Goal: Information Seeking & Learning: Learn about a topic

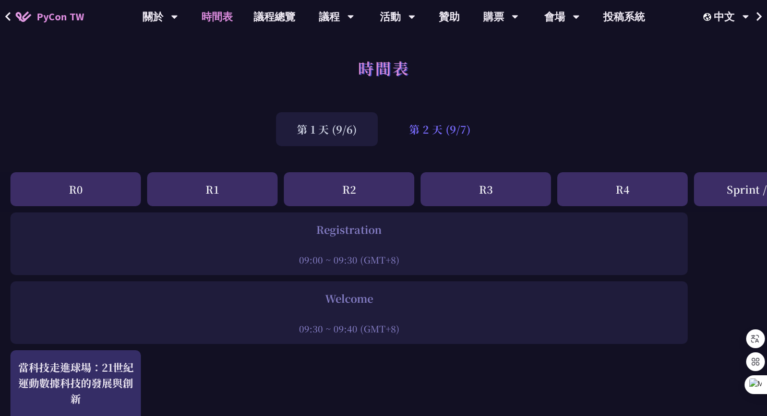
click at [454, 130] on div "第 2 天 (9/7)" at bounding box center [439, 129] width 103 height 34
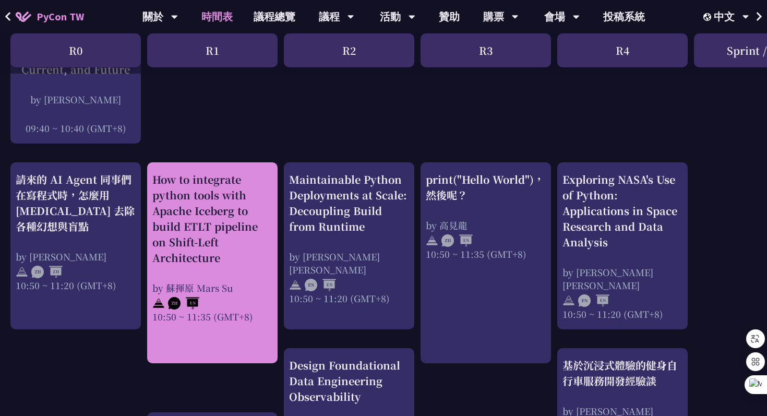
scroll to position [308, 0]
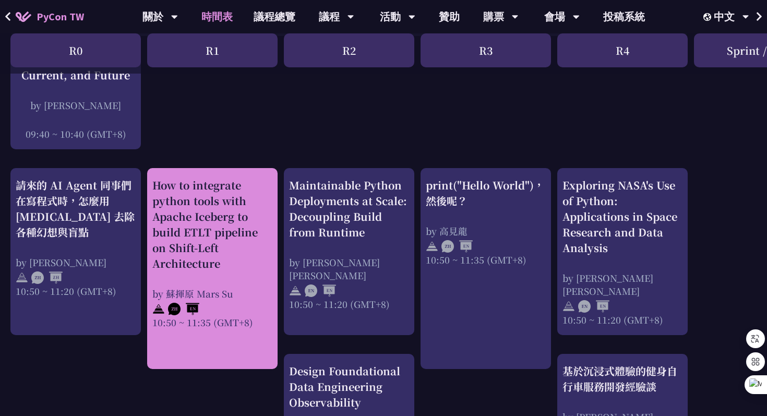
click at [227, 210] on div "How to integrate python tools with Apache Iceberg to build ETLT pipeline on Shi…" at bounding box center [212, 224] width 120 height 94
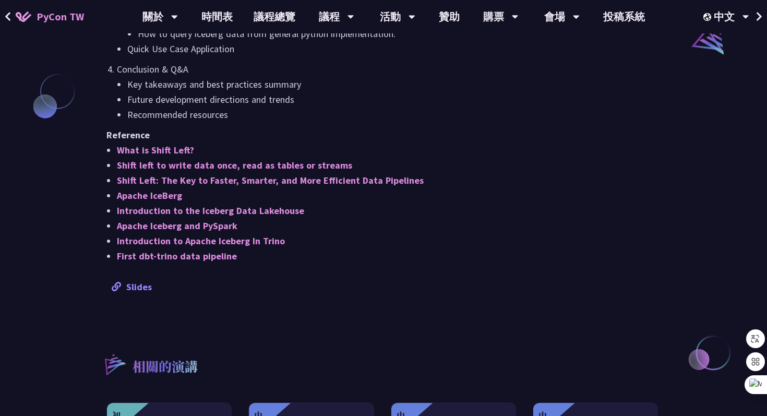
scroll to position [889, 0]
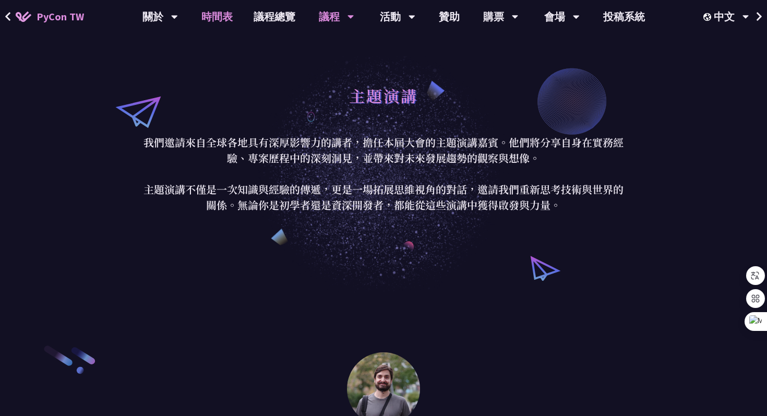
click at [223, 15] on link "時間表" at bounding box center [217, 16] width 52 height 33
click at [219, 22] on link "時間表" at bounding box center [217, 16] width 52 height 33
click at [200, 19] on link "時間表" at bounding box center [217, 16] width 52 height 33
click at [211, 18] on link "時間表" at bounding box center [217, 16] width 52 height 33
click at [224, 16] on link "時間表" at bounding box center [217, 16] width 52 height 33
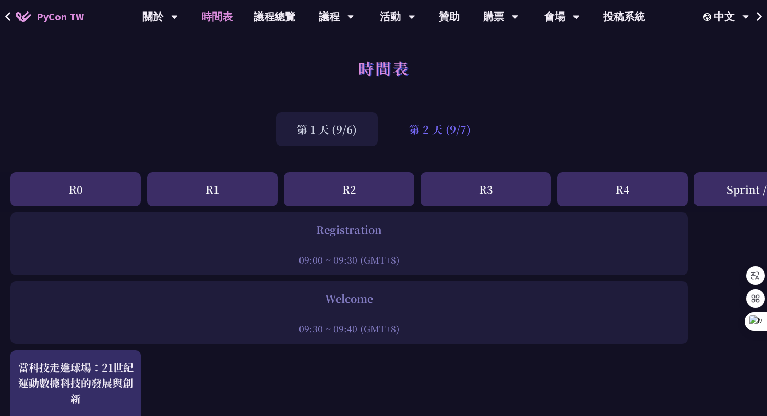
click at [445, 128] on div "第 2 天 (9/7)" at bounding box center [439, 129] width 103 height 34
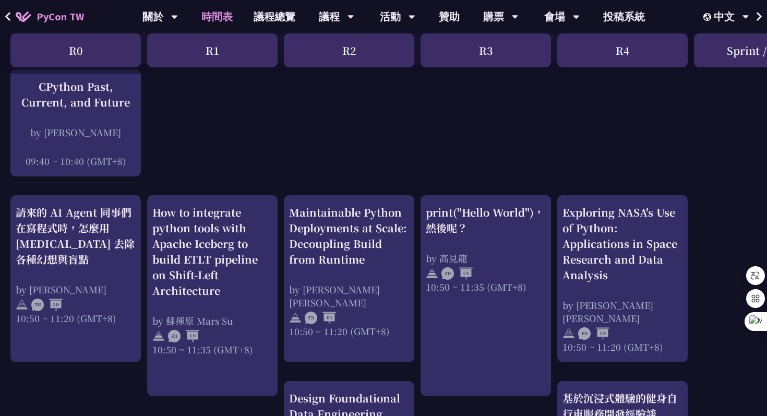
scroll to position [339, 0]
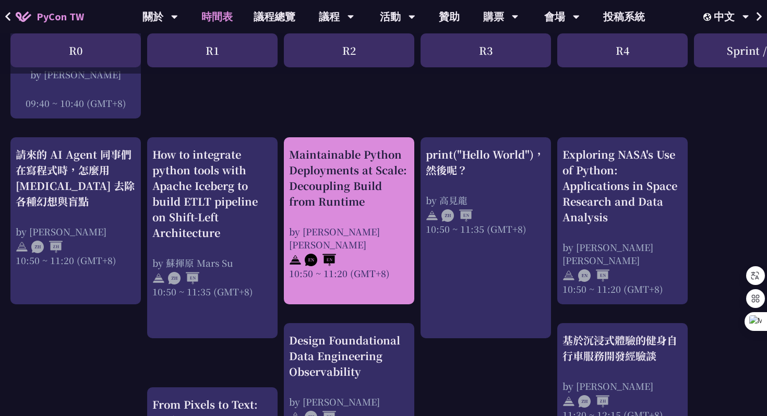
click at [339, 182] on div "Maintainable Python Deployments at Scale: Decoupling Build from Runtime" at bounding box center [349, 178] width 120 height 63
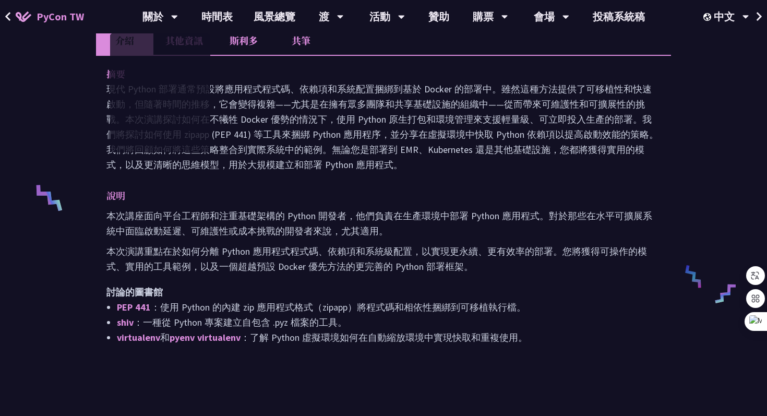
scroll to position [309, 0]
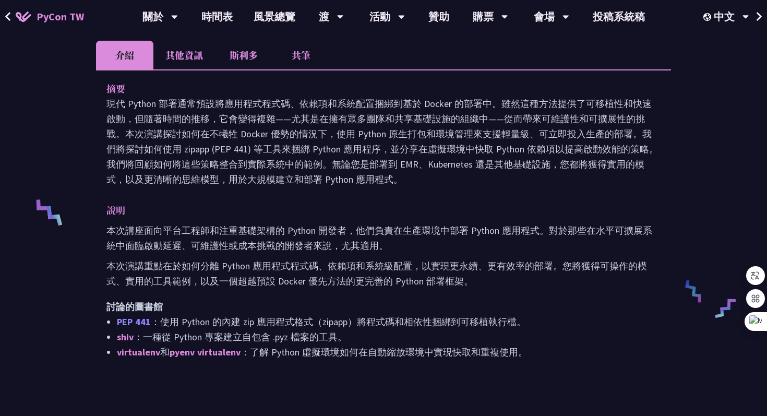
click at [133, 319] on font "PEP 441" at bounding box center [134, 322] width 34 height 12
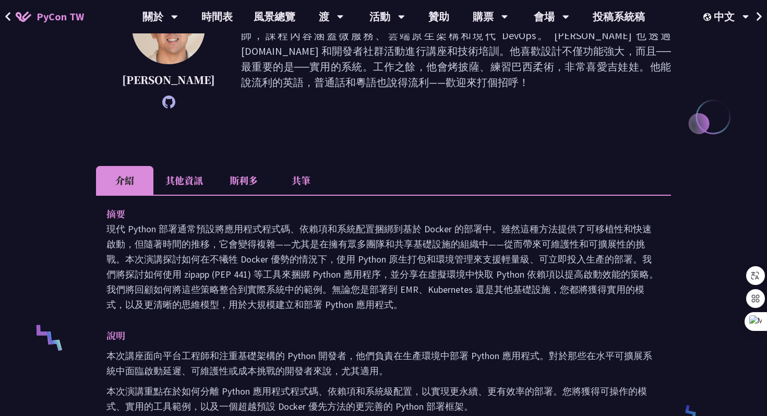
scroll to position [0, 0]
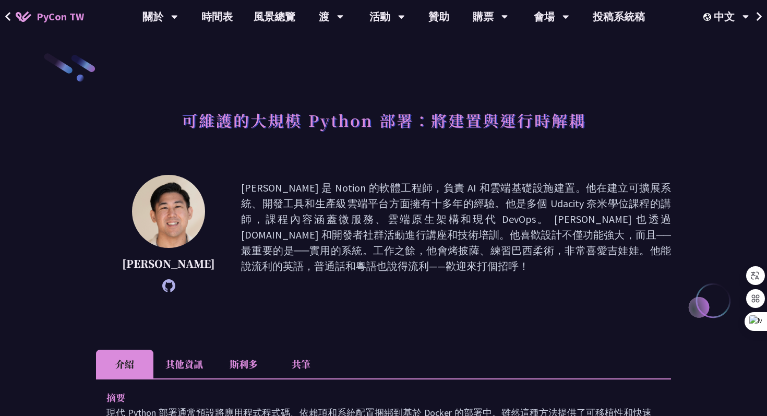
scroll to position [339, 0]
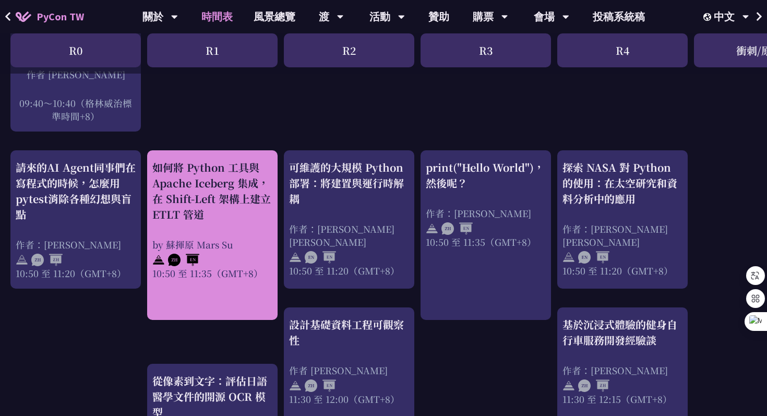
click at [208, 180] on font "如何將 Python 工具與 Apache Iceberg 集成，在 Shift-Left 架構上建立 ETLT 管道" at bounding box center [211, 191] width 118 height 62
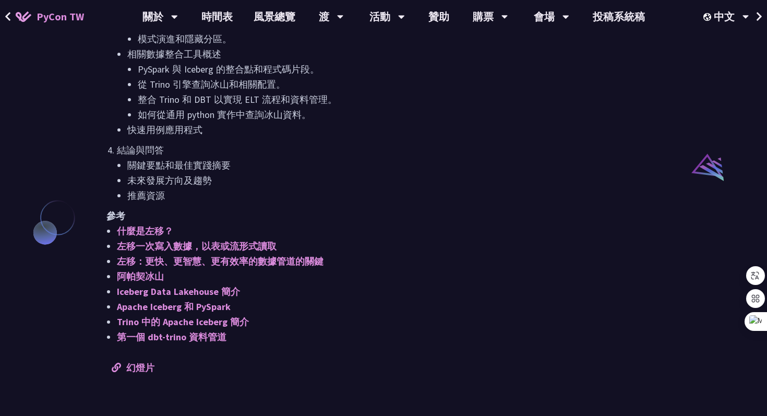
scroll to position [785, 0]
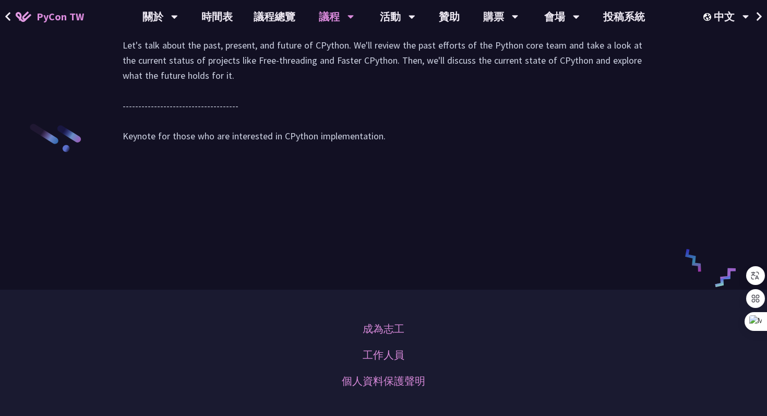
scroll to position [1557, 0]
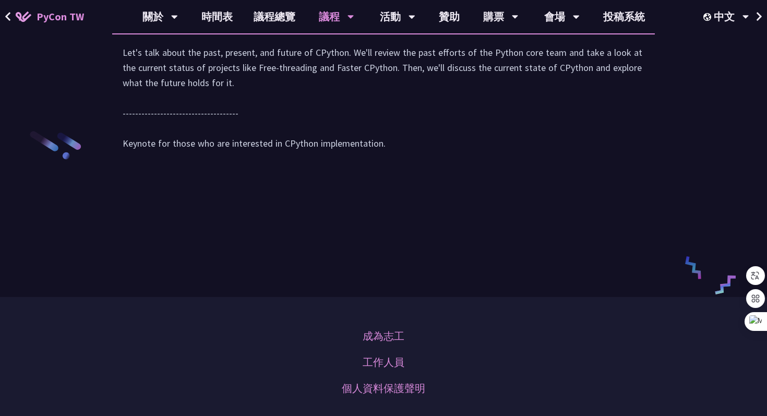
click at [263, 33] on li "Slido" at bounding box center [259, 19] width 57 height 29
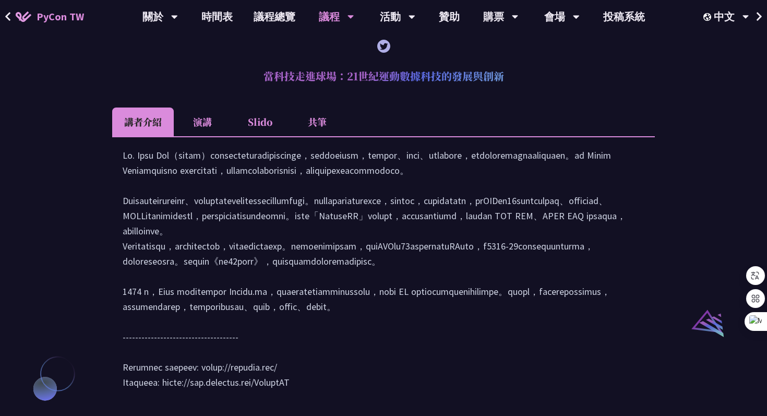
scroll to position [820, 0]
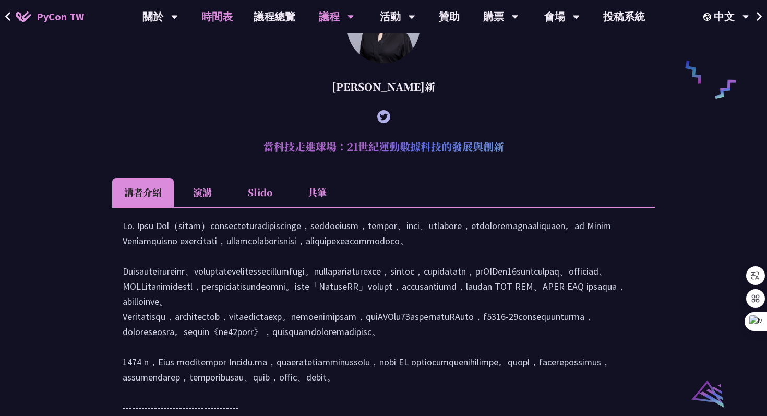
click at [215, 20] on link "時間表" at bounding box center [217, 16] width 52 height 33
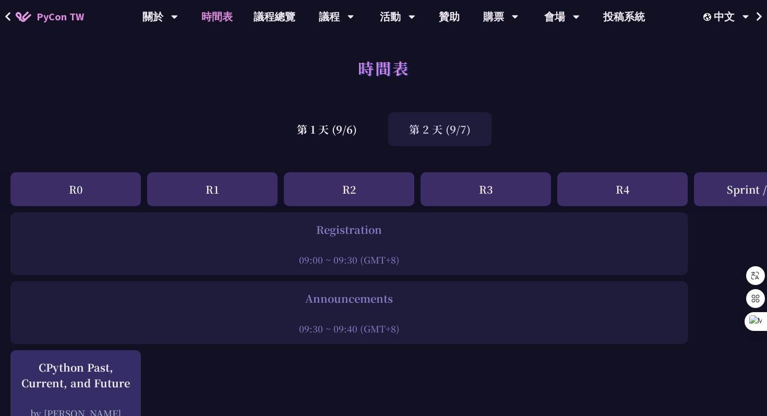
click at [444, 136] on div "第 2 天 (9/7)" at bounding box center [439, 129] width 103 height 34
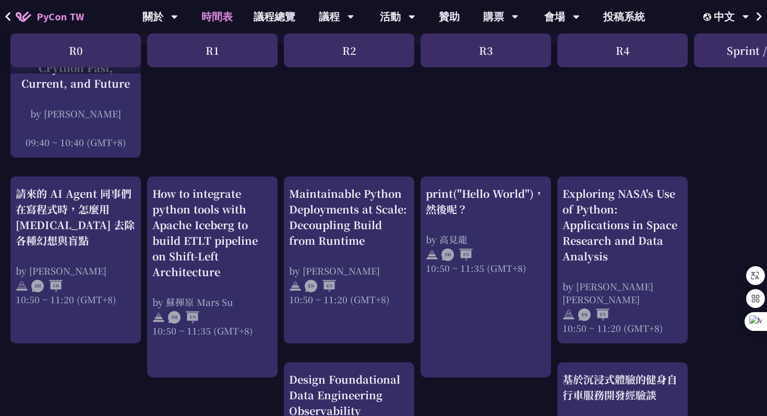
scroll to position [301, 0]
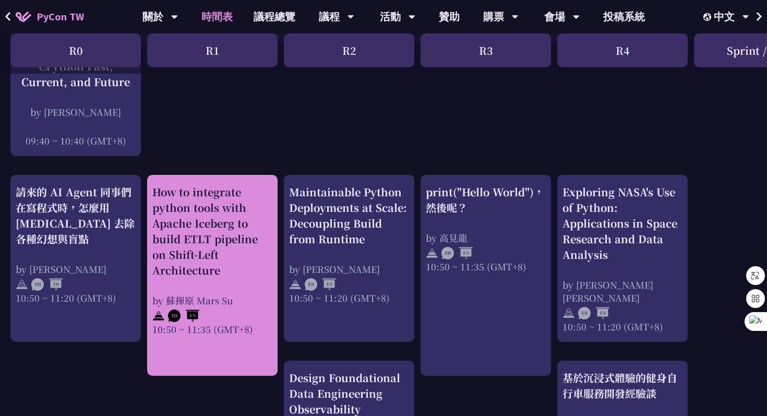
click at [219, 252] on div "How to integrate python tools with Apache Iceberg to build ETLT pipeline on Shi…" at bounding box center [212, 231] width 120 height 94
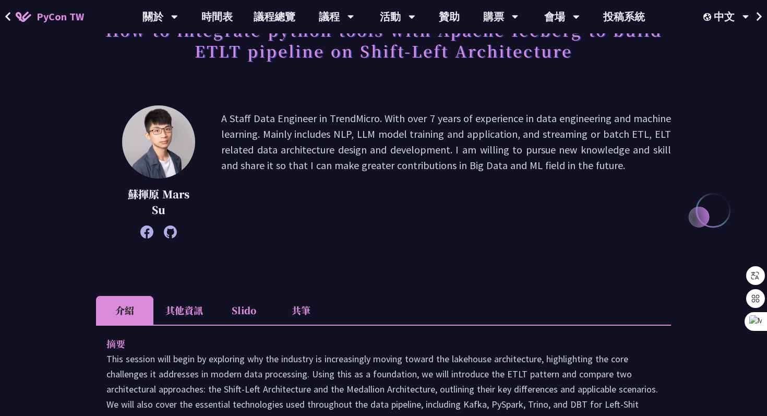
scroll to position [152, 0]
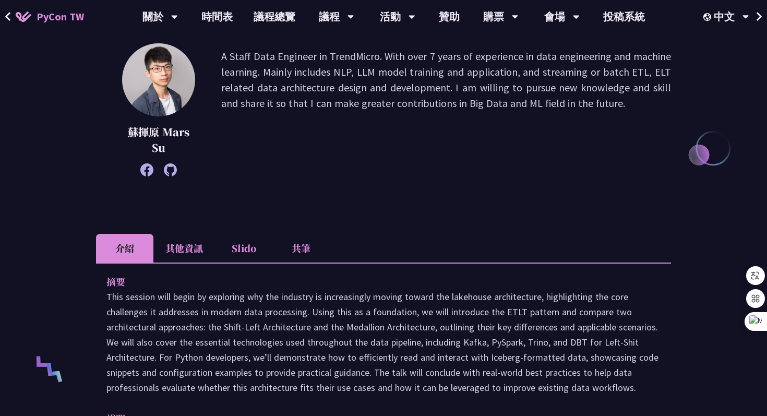
click at [244, 251] on li "Slido" at bounding box center [243, 248] width 57 height 29
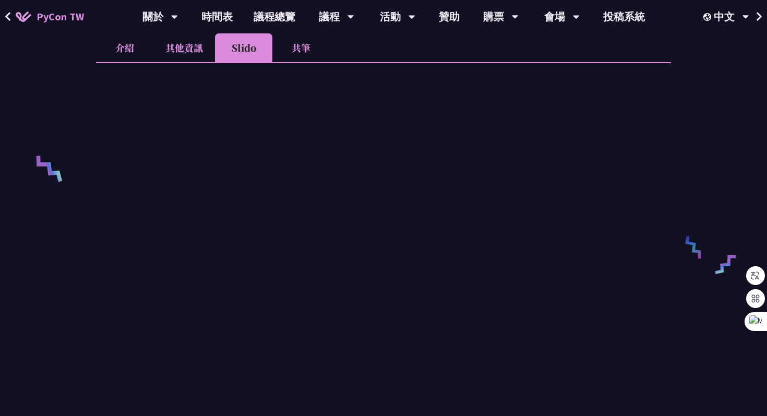
scroll to position [351, 0]
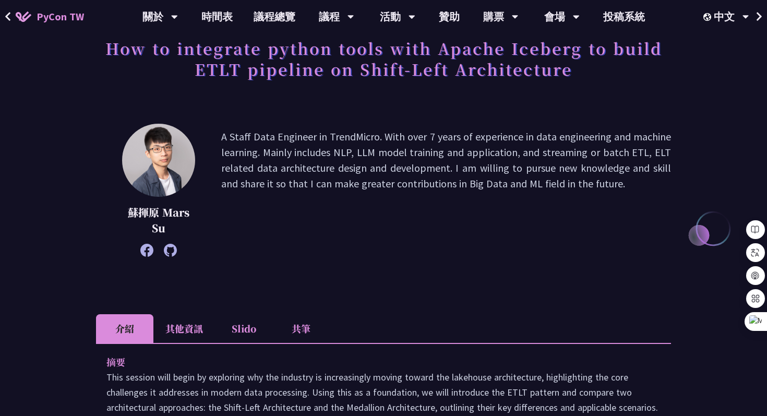
scroll to position [85, 0]
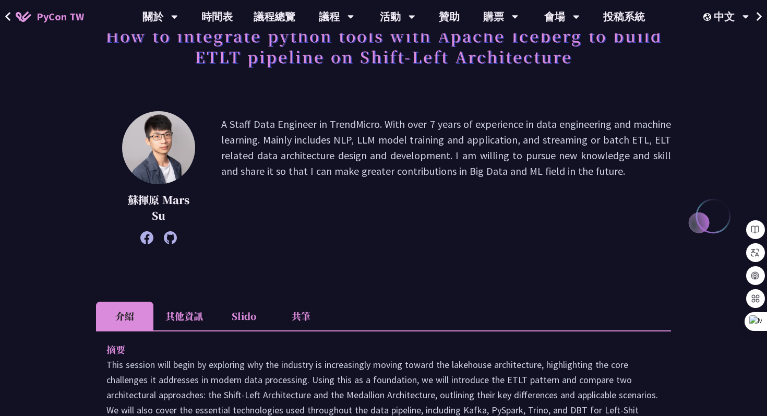
click at [255, 325] on li "Slido" at bounding box center [243, 316] width 57 height 29
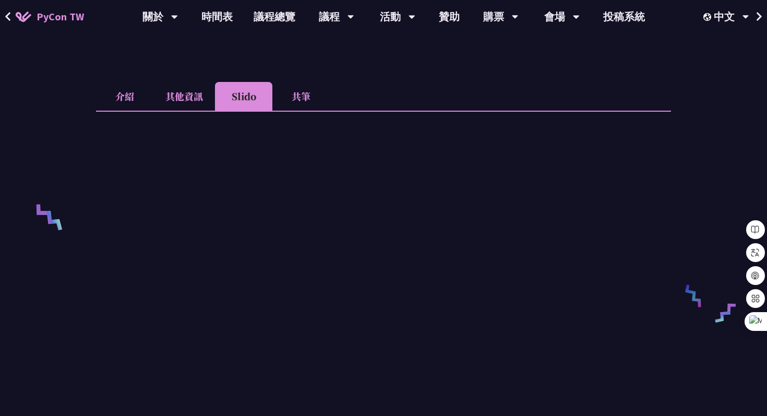
scroll to position [300, 0]
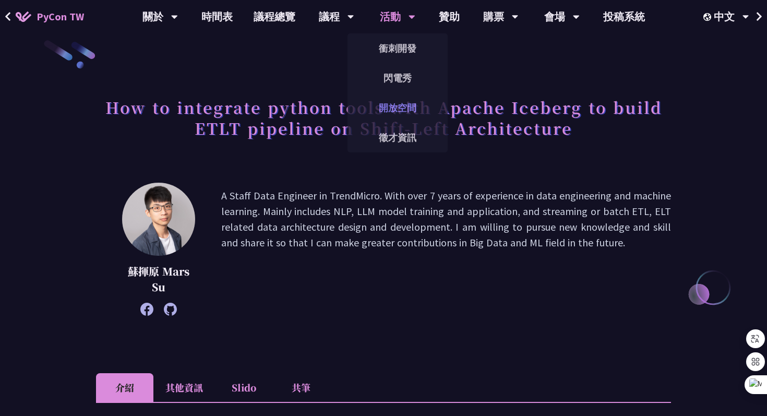
scroll to position [12, 0]
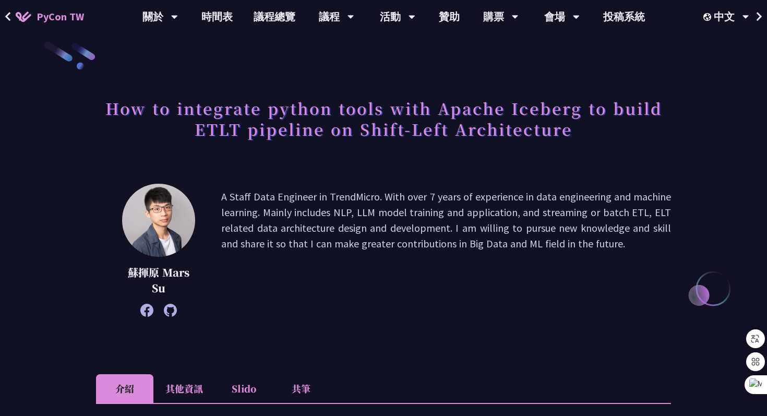
click at [244, 386] on li "Slido" at bounding box center [243, 388] width 57 height 29
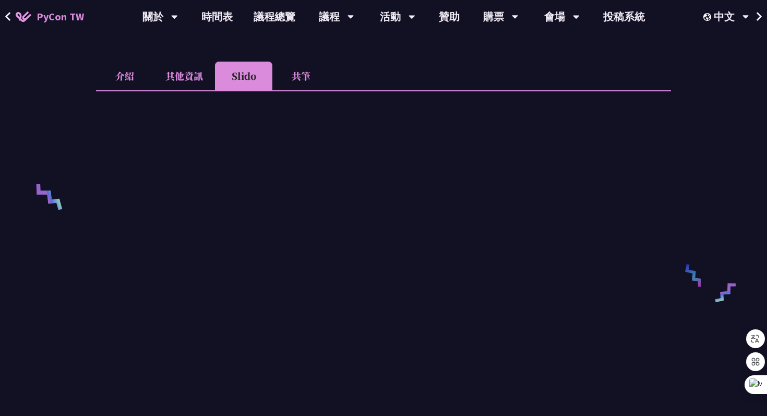
scroll to position [364, 0]
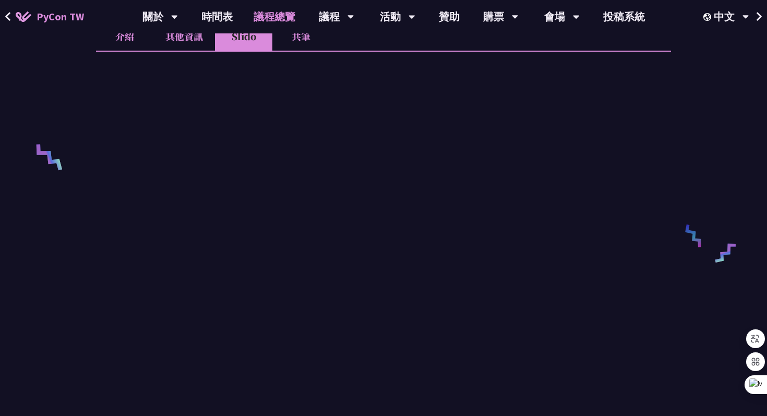
click at [262, 15] on link "議程總覽" at bounding box center [274, 16] width 63 height 33
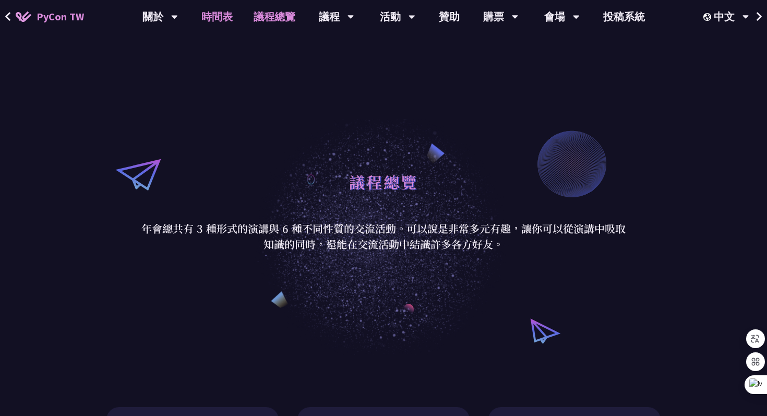
click at [225, 18] on link "時間表" at bounding box center [217, 16] width 52 height 33
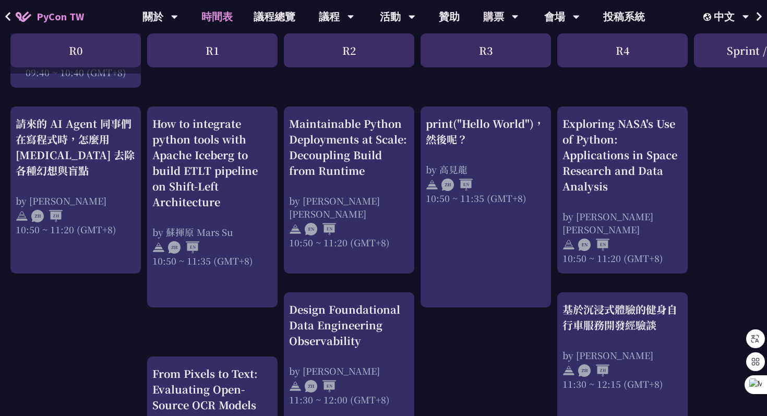
scroll to position [366, 0]
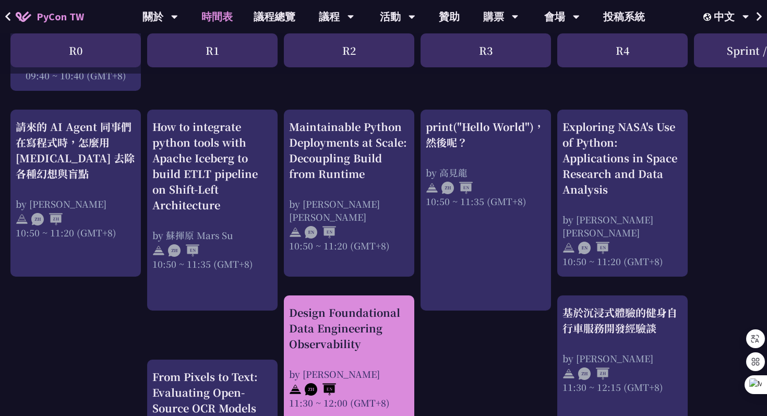
click at [357, 317] on div "Design Foundational Data Engineering Observability" at bounding box center [349, 328] width 120 height 47
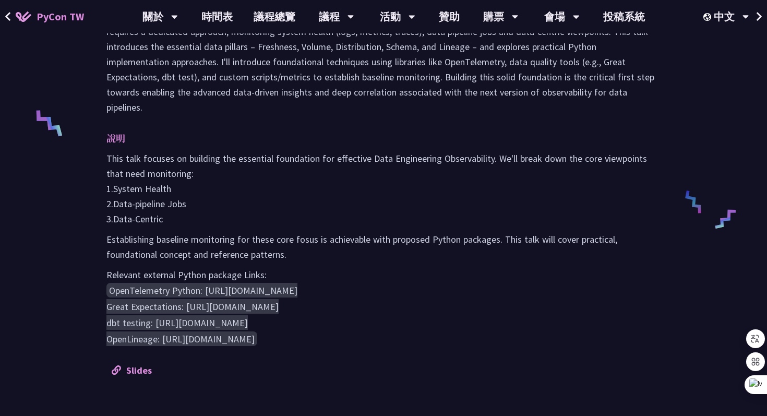
scroll to position [596, 0]
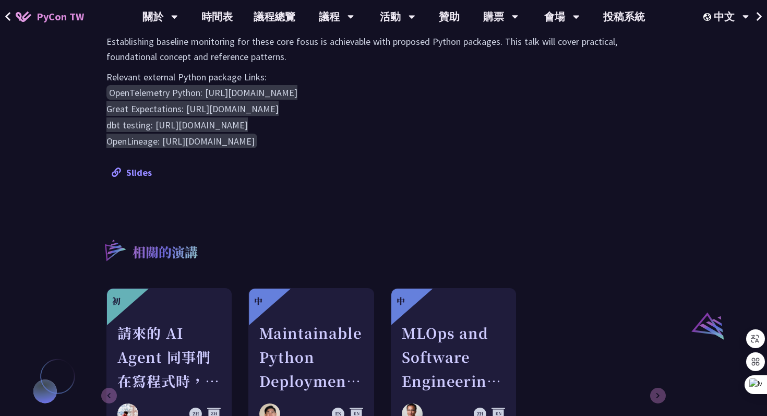
click at [139, 168] on link "Slides" at bounding box center [132, 172] width 40 height 12
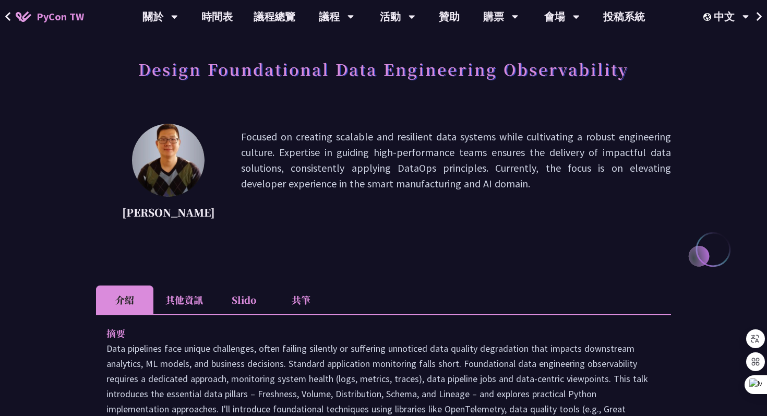
scroll to position [50, 0]
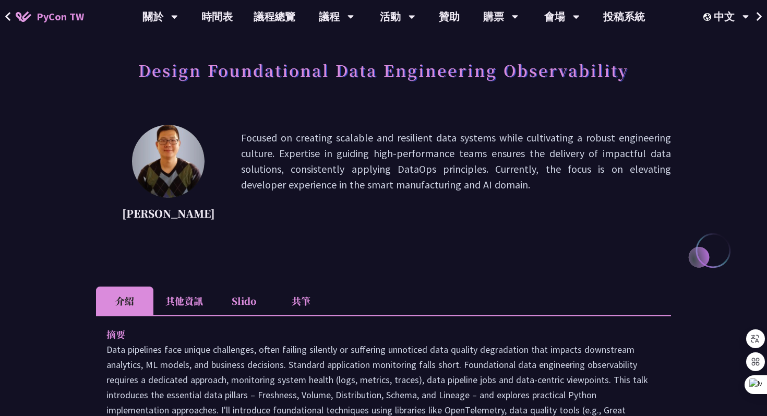
click at [247, 300] on li "Slido" at bounding box center [243, 300] width 57 height 29
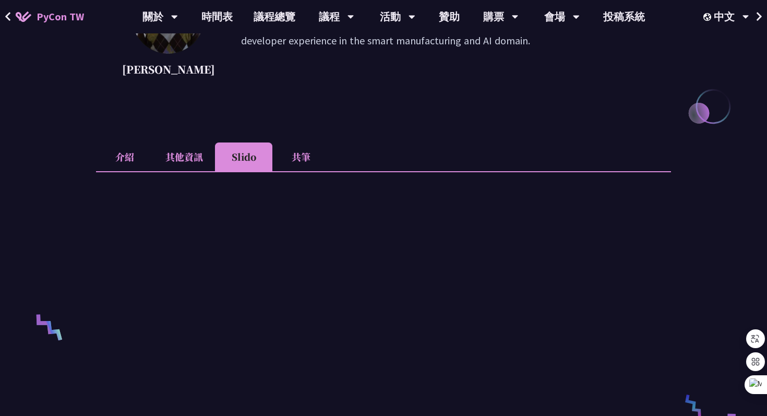
scroll to position [192, 0]
